Goal: Navigation & Orientation: Go to known website

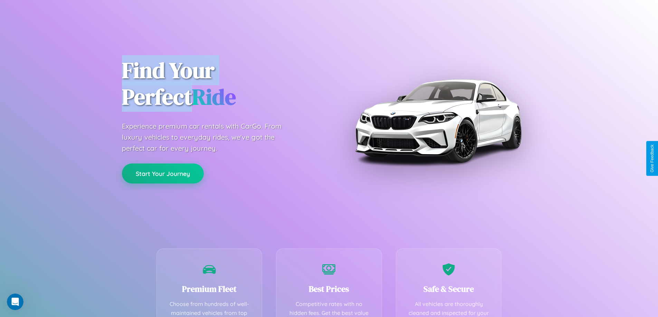
click at [163, 174] on button "Start Your Journey" at bounding box center [163, 174] width 82 height 20
click at [163, 173] on button "Start Your Journey" at bounding box center [163, 174] width 82 height 20
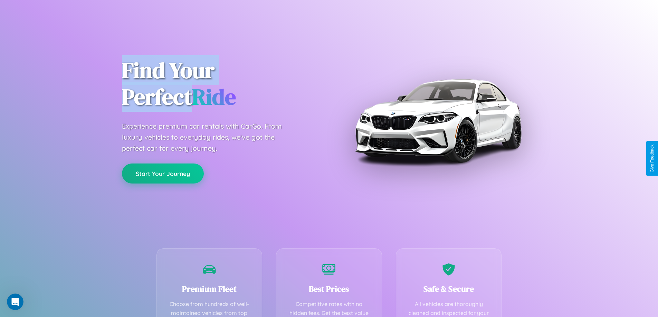
click at [163, 173] on button "Start Your Journey" at bounding box center [163, 174] width 82 height 20
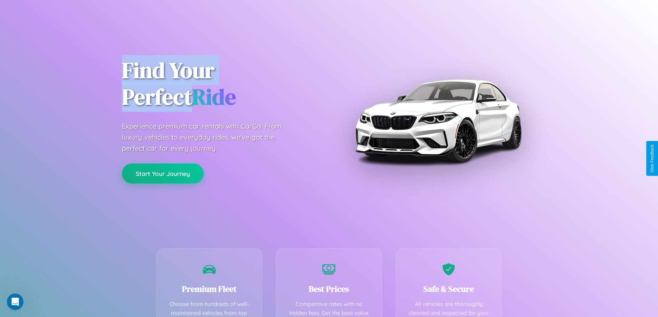
click at [163, 173] on button "Start Your Journey" at bounding box center [163, 174] width 82 height 20
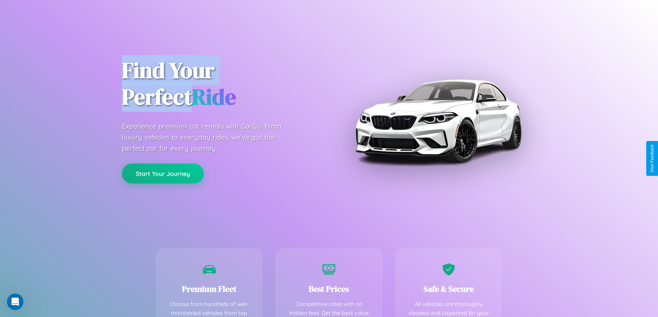
click at [163, 173] on button "Start Your Journey" at bounding box center [163, 174] width 82 height 20
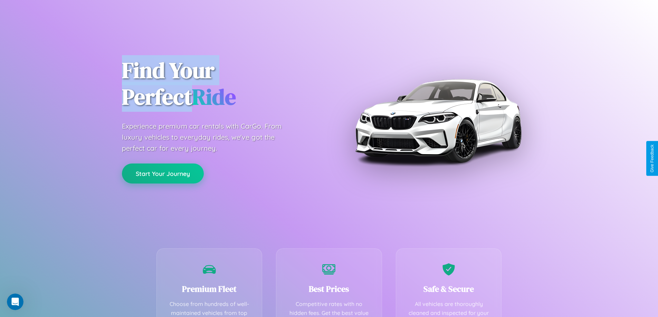
click at [163, 173] on button "Start Your Journey" at bounding box center [163, 174] width 82 height 20
